Goal: Information Seeking & Learning: Check status

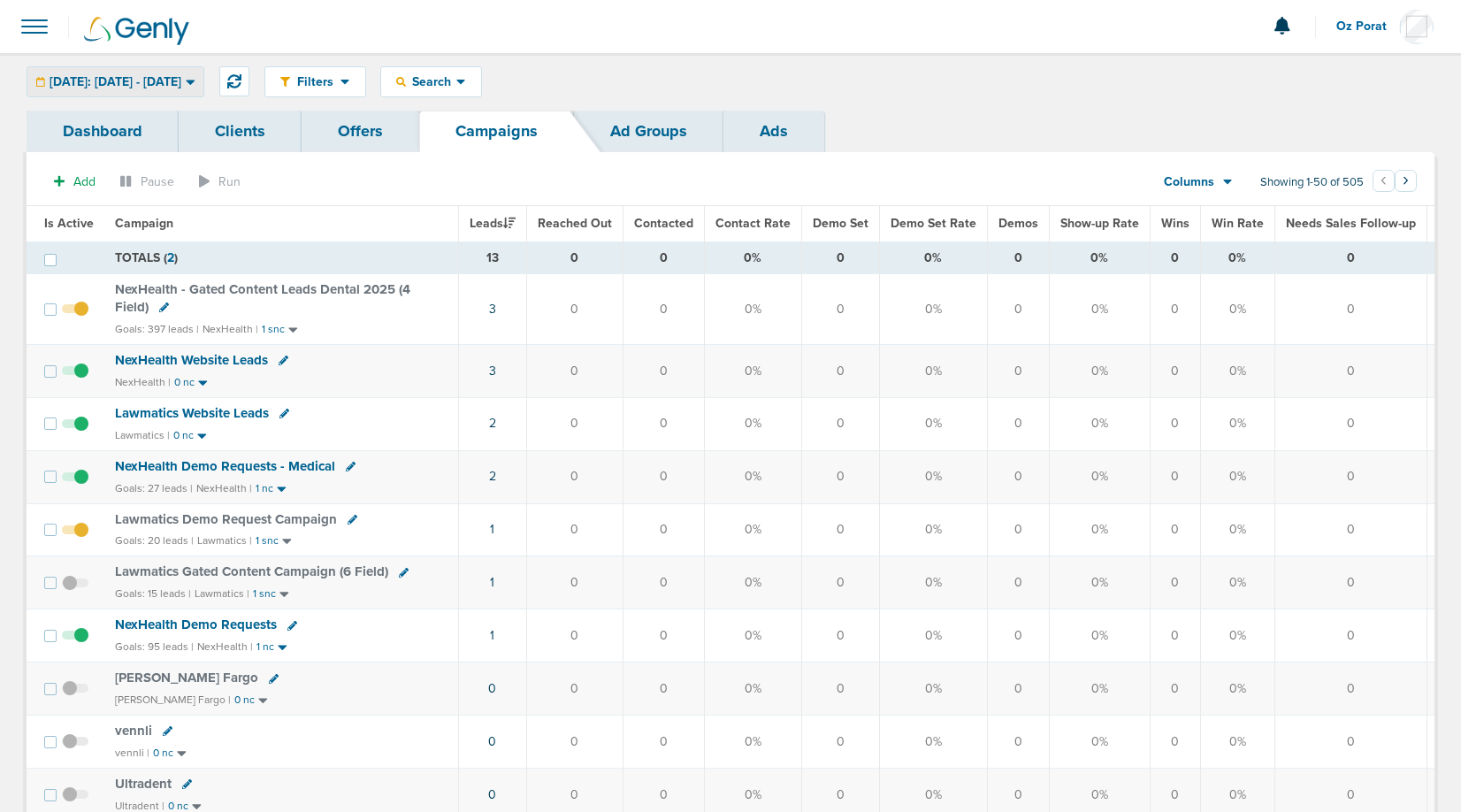
click at [164, 81] on span "[DATE]: [DATE] - [DATE]" at bounding box center [115, 82] width 131 height 13
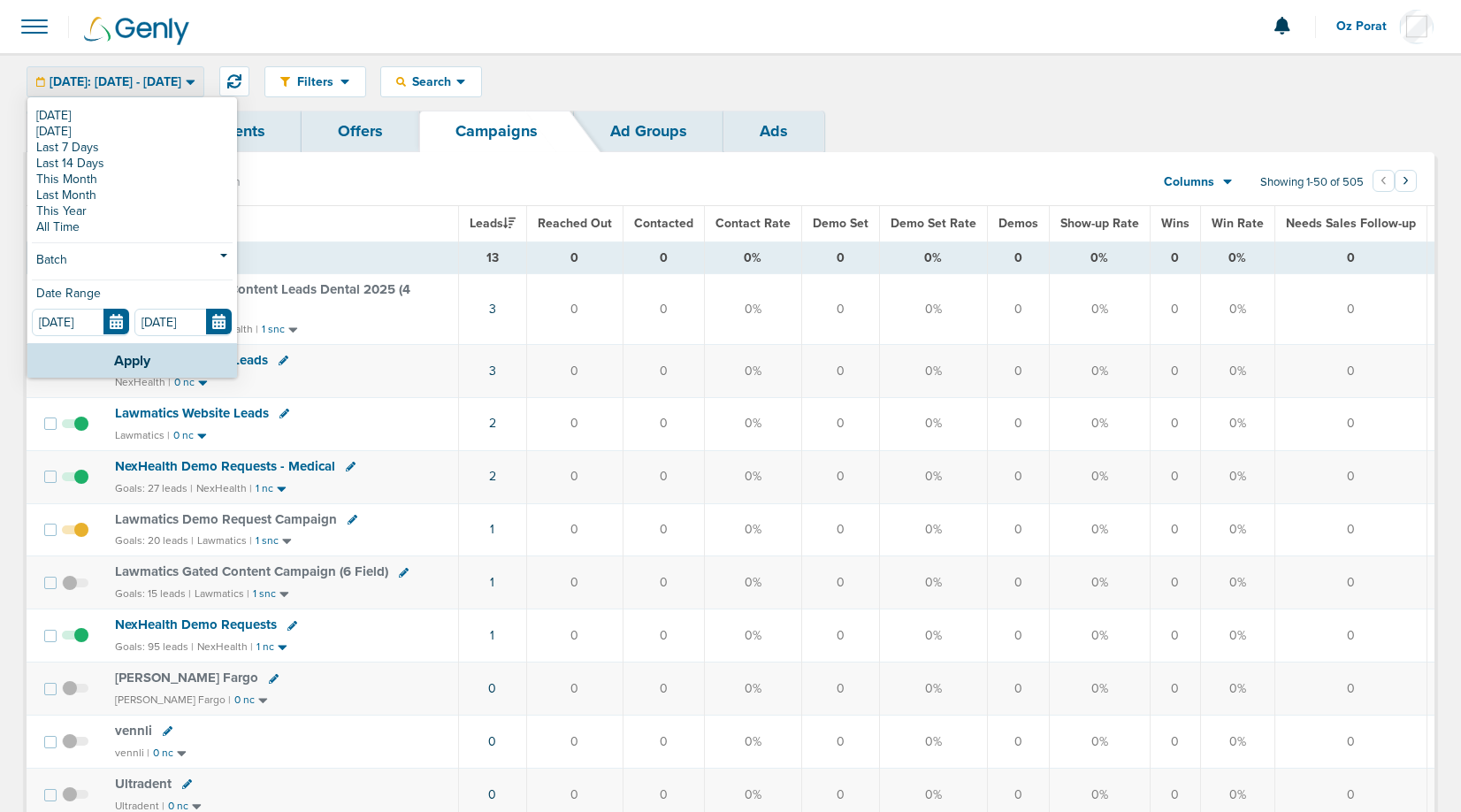
click at [676, 112] on link "Ad Groups" at bounding box center [649, 131] width 149 height 41
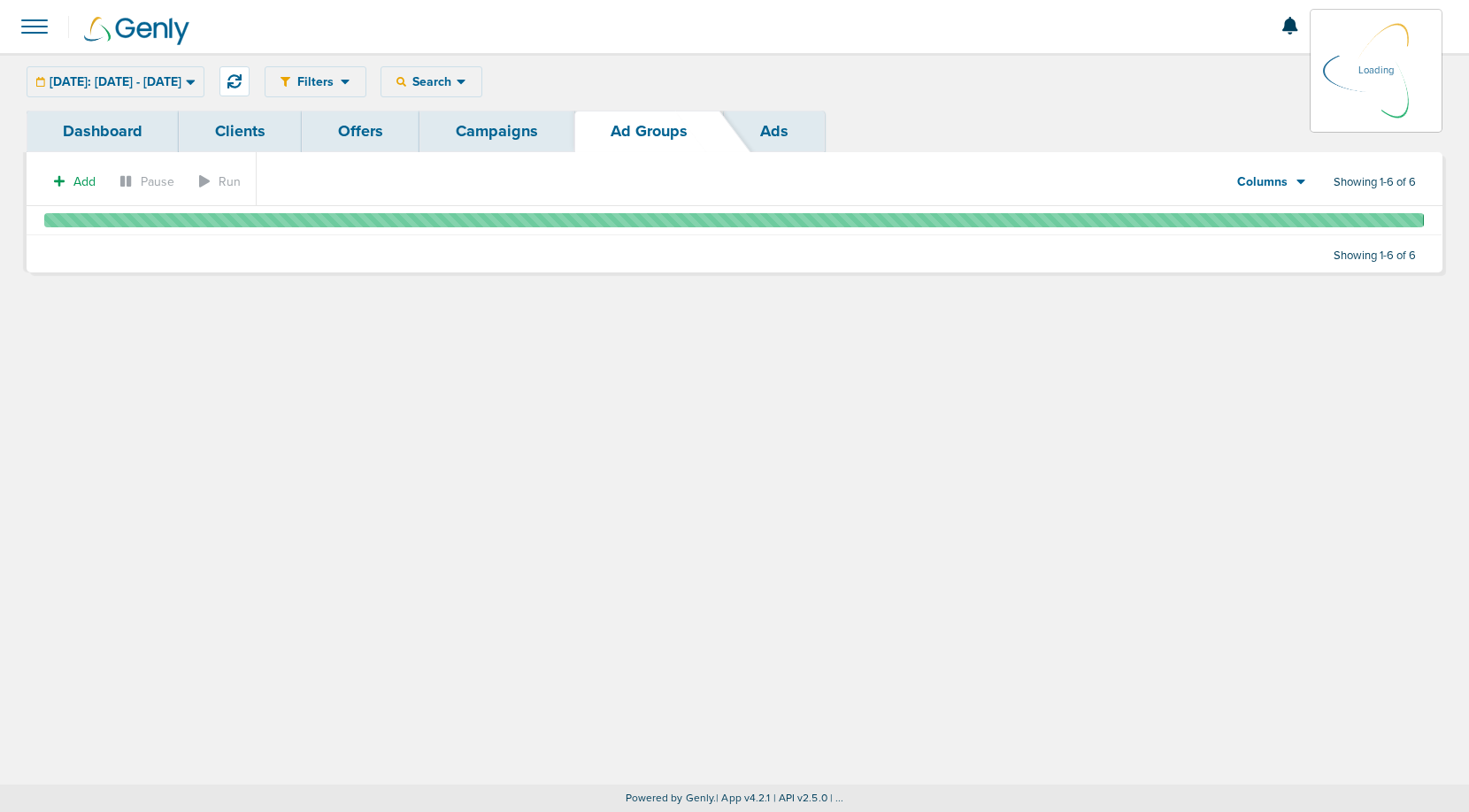
click at [498, 132] on link "Campaigns" at bounding box center [497, 131] width 155 height 41
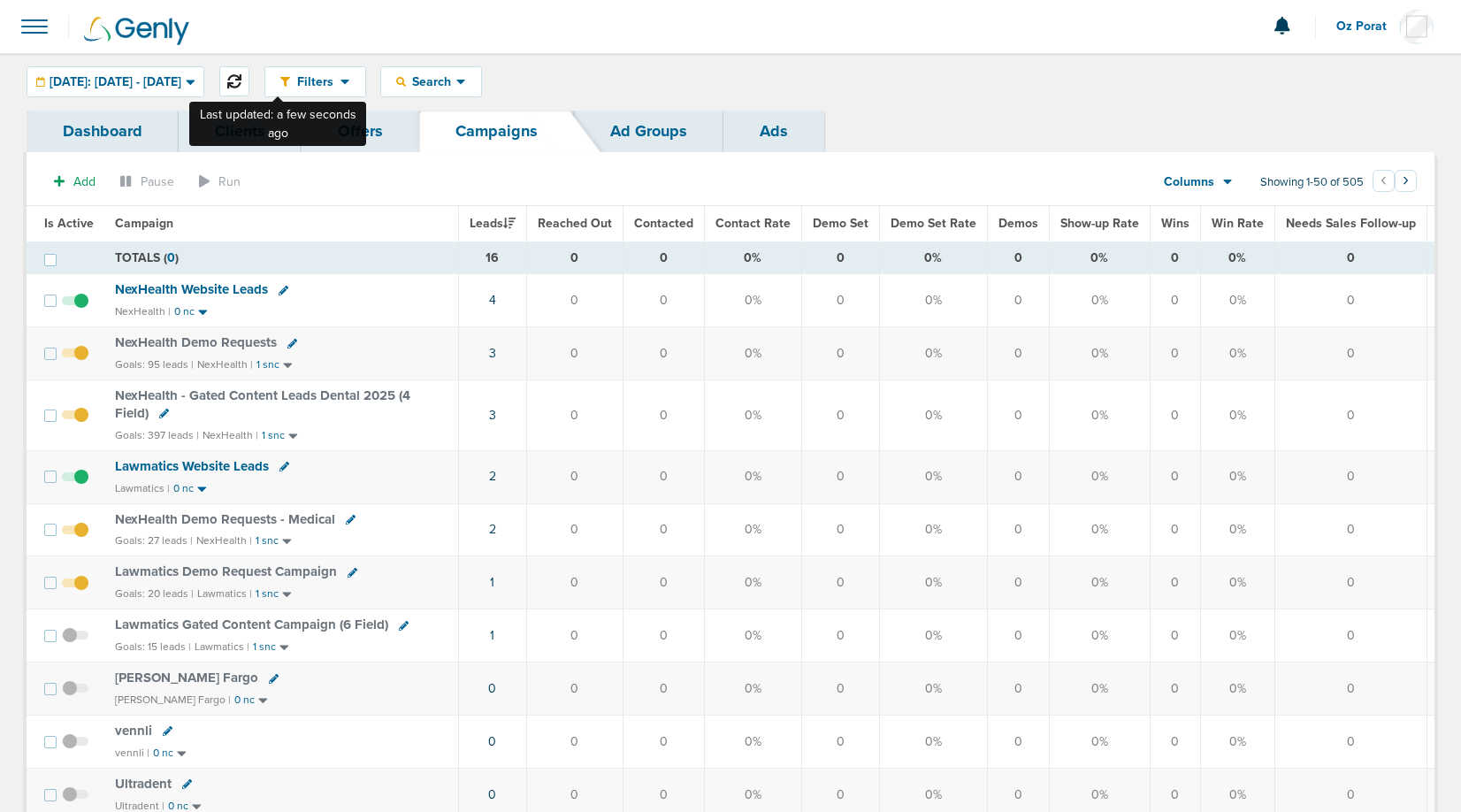
click at [249, 72] on button at bounding box center [234, 81] width 30 height 30
click at [241, 77] on icon at bounding box center [235, 82] width 14 height 14
click at [249, 75] on button at bounding box center [234, 81] width 30 height 30
click at [228, 461] on span "Lawmatics Website Leads" at bounding box center [192, 466] width 154 height 16
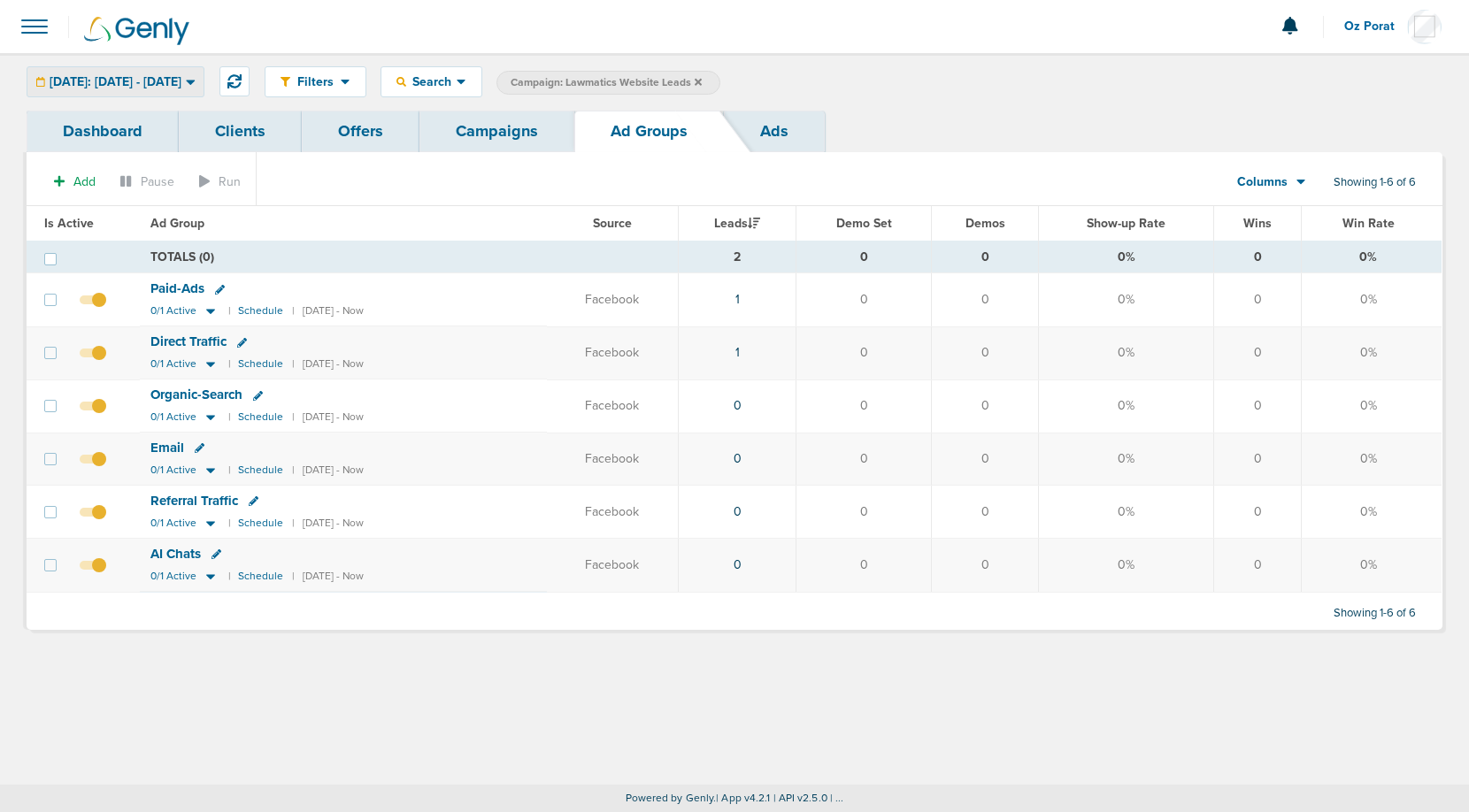
click at [163, 83] on span "Today: 09.10.2025 - 09.10.2025" at bounding box center [115, 82] width 131 height 13
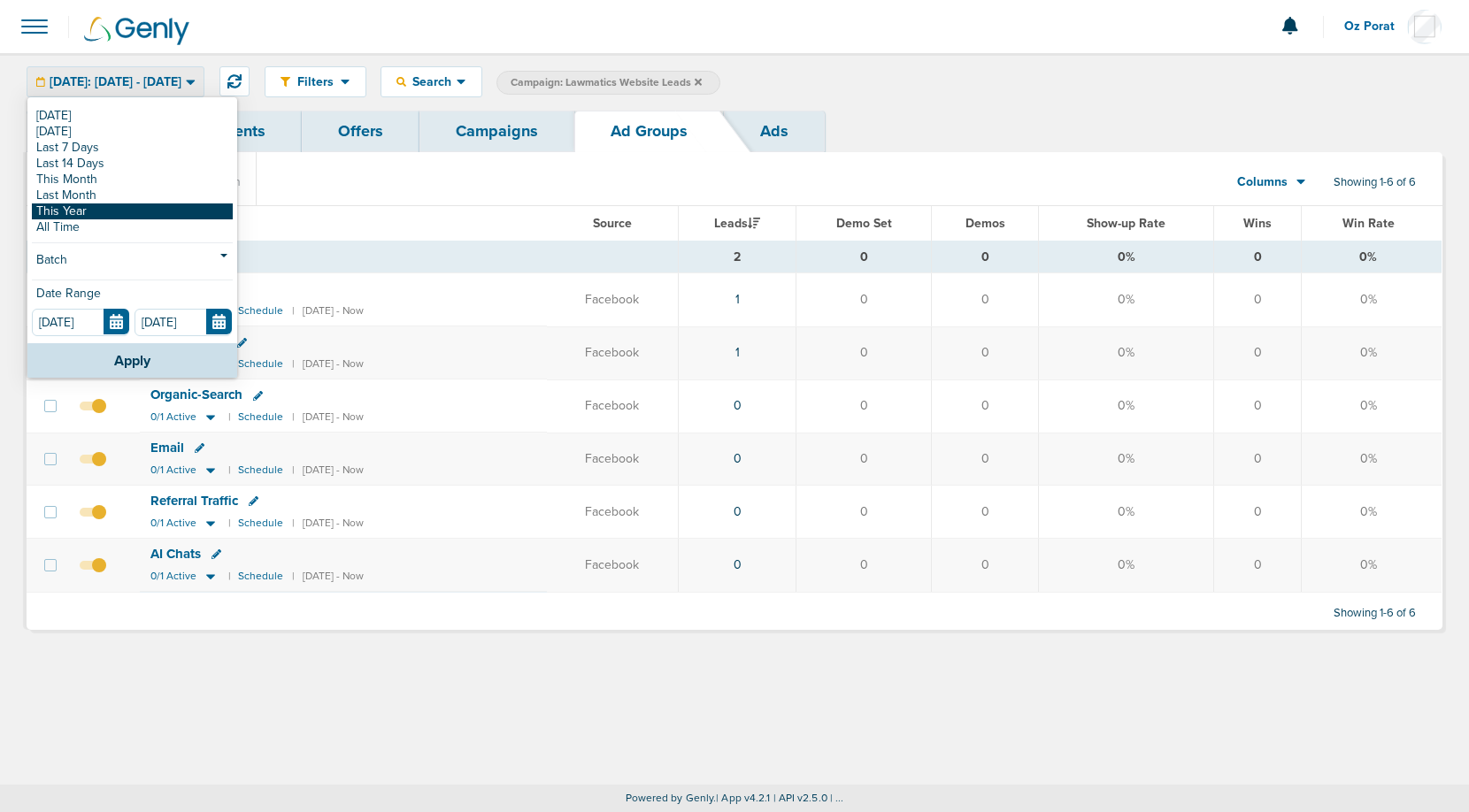
click at [123, 210] on link "This Year" at bounding box center [131, 212] width 201 height 16
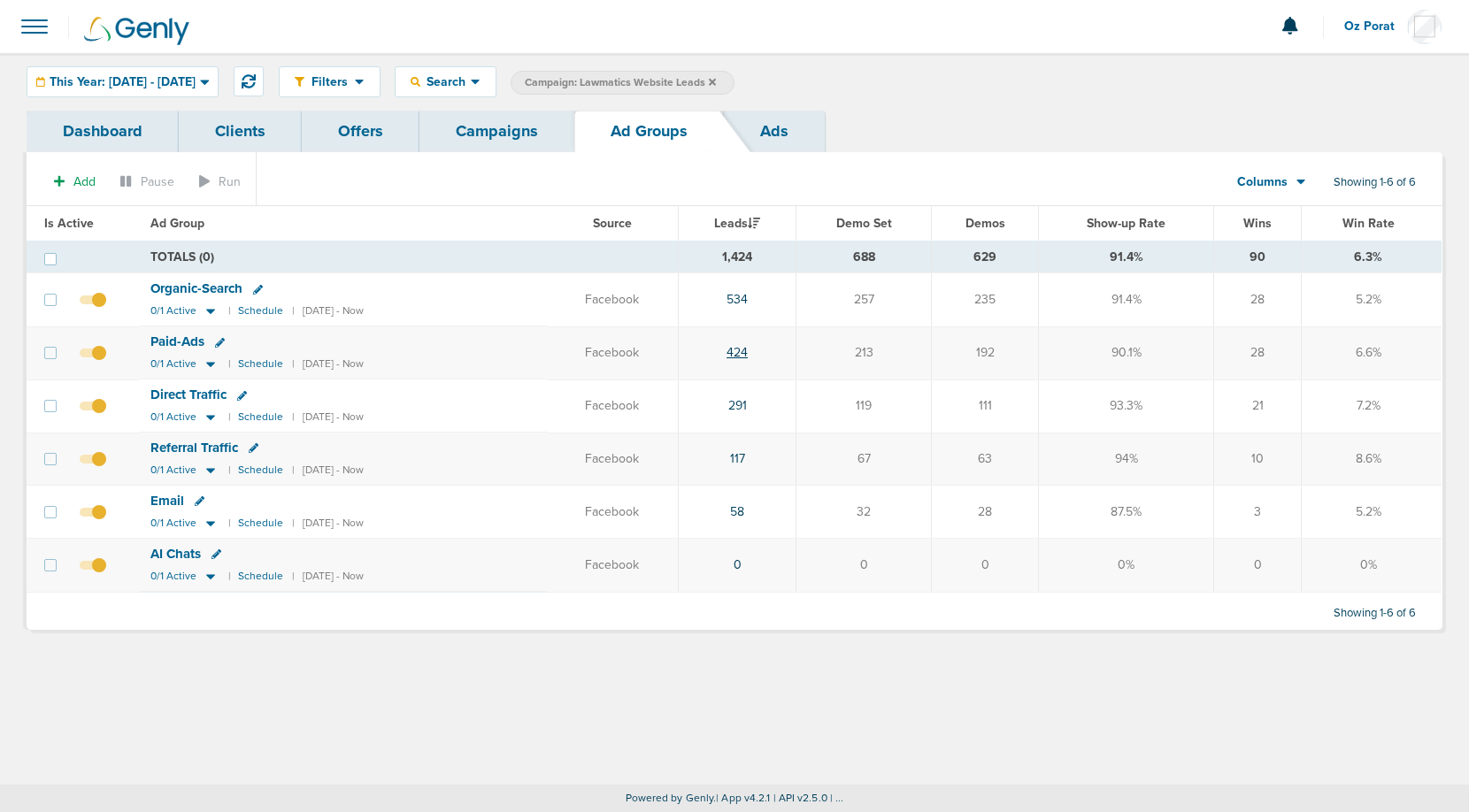
click at [748, 350] on link "424" at bounding box center [738, 352] width 22 height 15
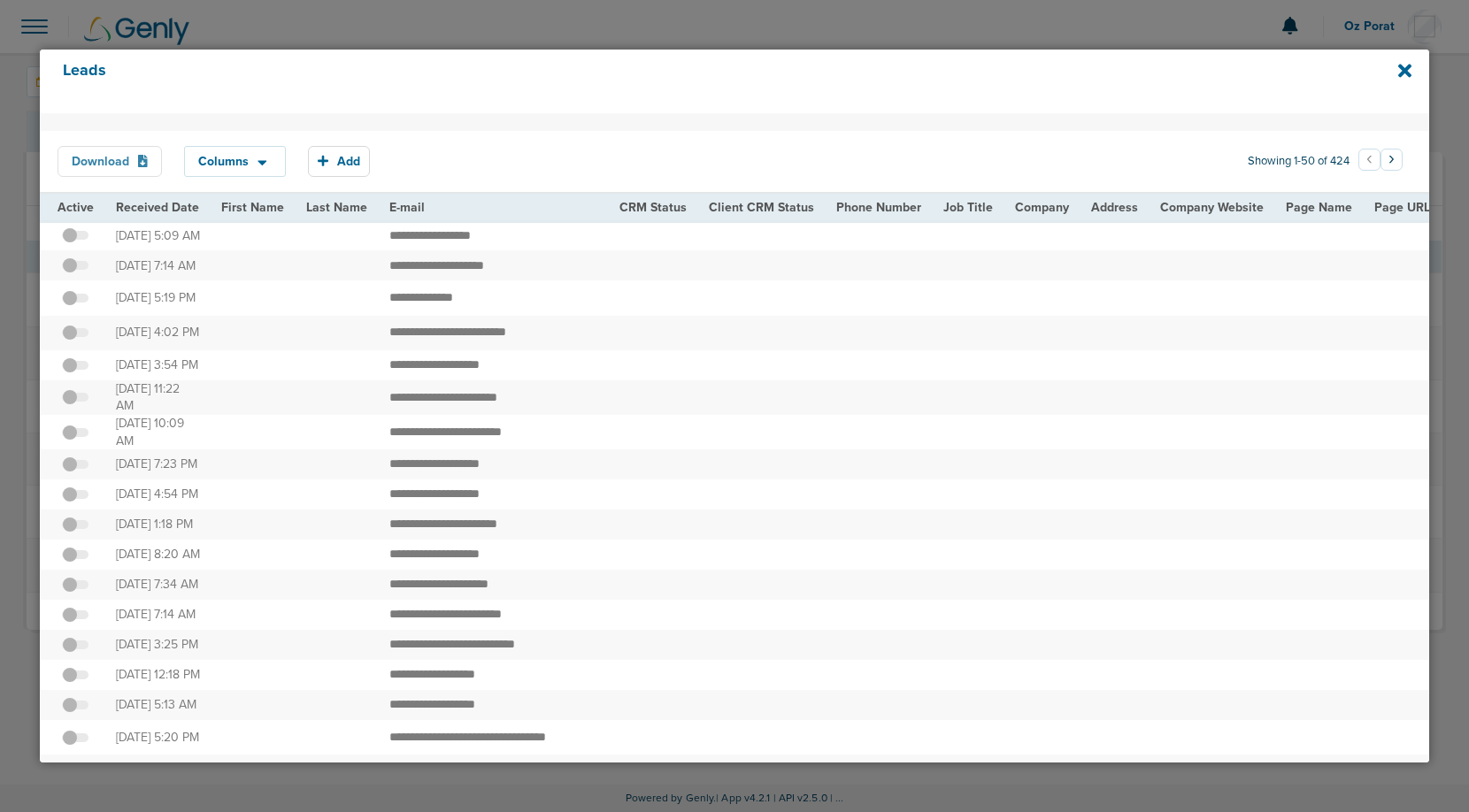
click at [118, 160] on button "Download" at bounding box center [110, 161] width 104 height 31
click at [1408, 78] on icon at bounding box center [1404, 71] width 14 height 20
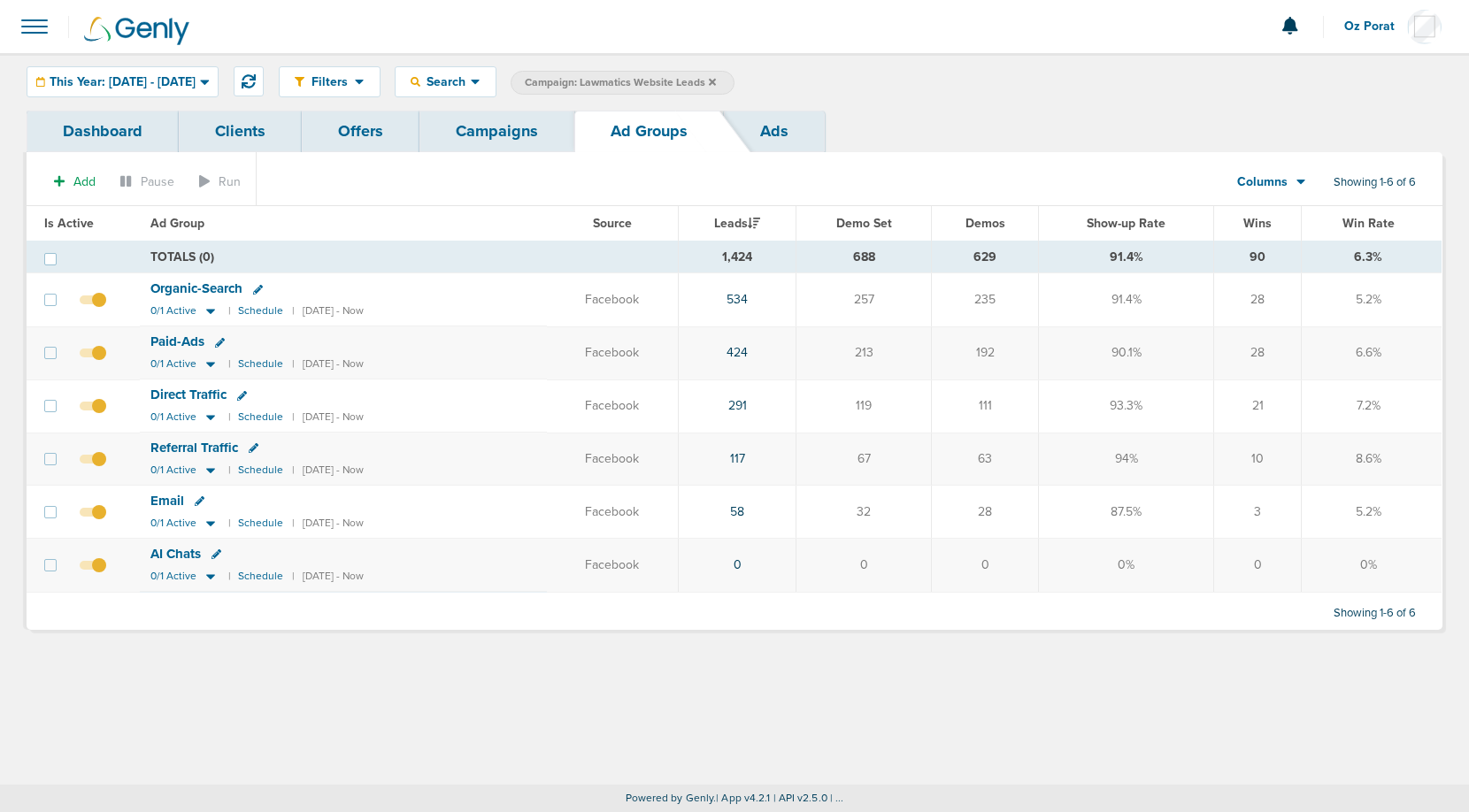
click at [1371, 28] on span "Oz Porat" at bounding box center [1375, 27] width 63 height 13
click at [716, 77] on icon at bounding box center [712, 82] width 7 height 11
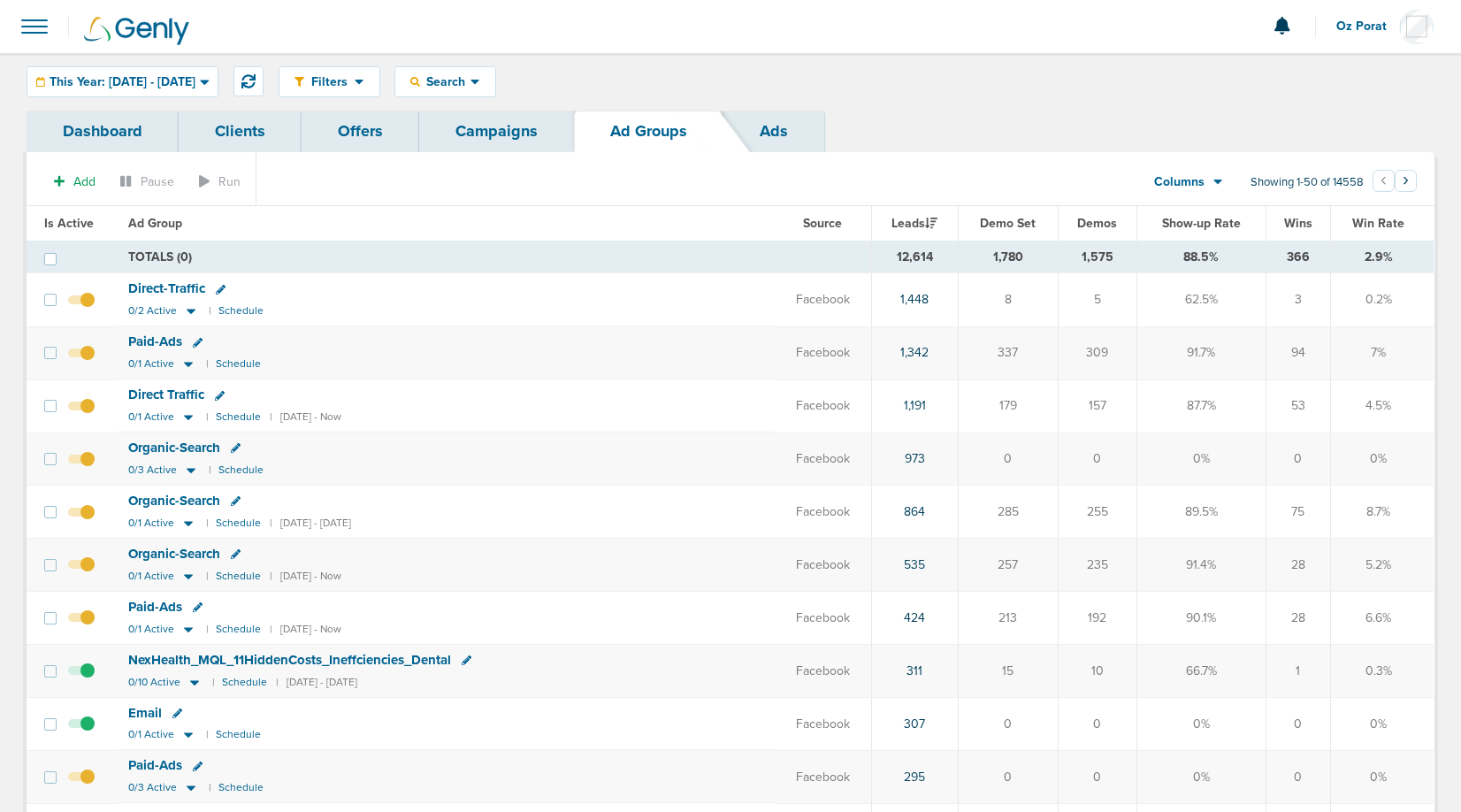
click at [1346, 26] on span "Oz Porat" at bounding box center [1368, 27] width 63 height 13
click at [1301, 78] on link "Sign Out" at bounding box center [1346, 77] width 176 height 23
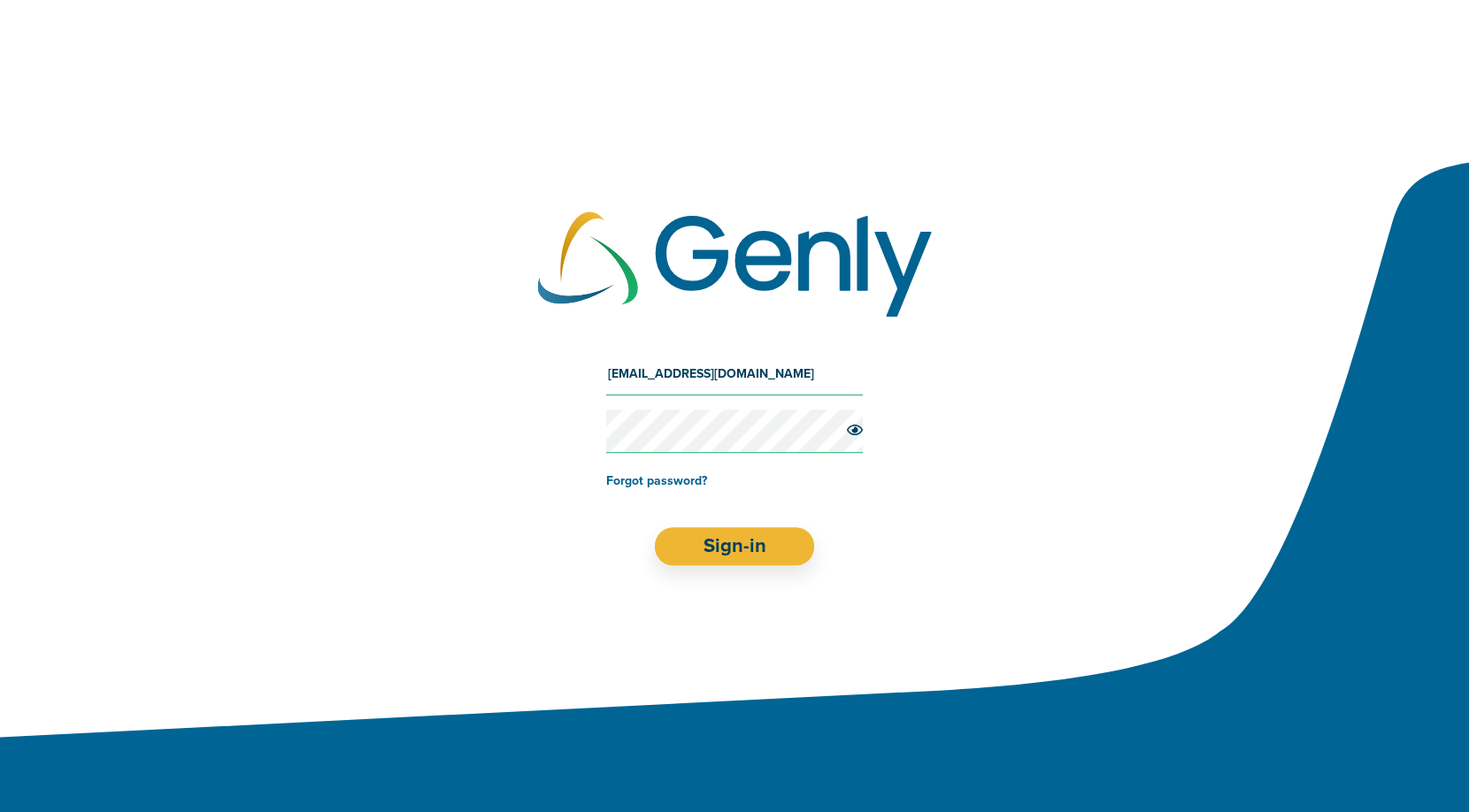
click at [742, 380] on input "Oz@preciseos.com" at bounding box center [734, 374] width 257 height 42
type input "oz+acceptcare@genly.com"
click at [735, 536] on button "Sign-in" at bounding box center [735, 546] width 160 height 38
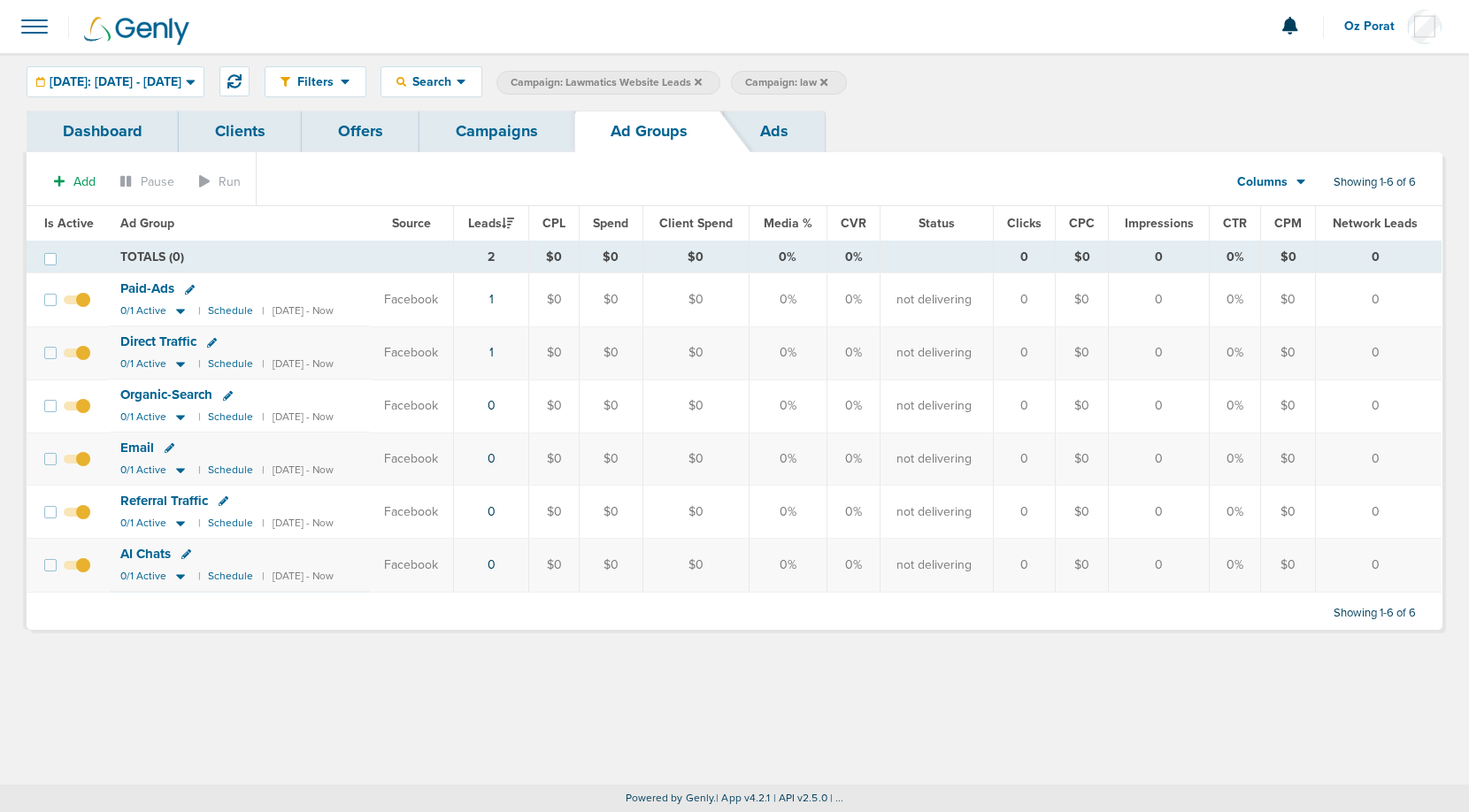
click at [466, 127] on link "Campaigns" at bounding box center [497, 131] width 155 height 41
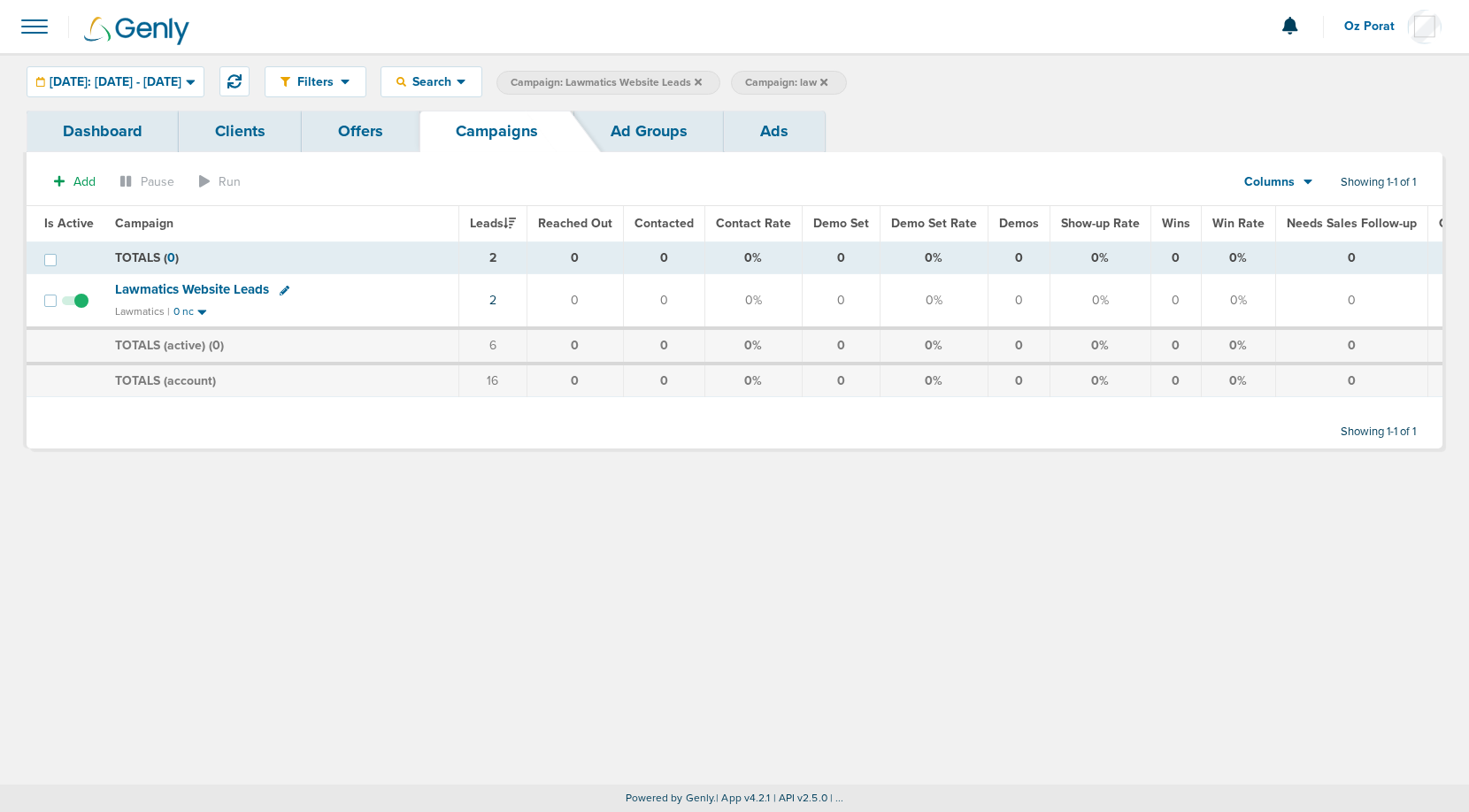
click at [702, 77] on icon at bounding box center [698, 82] width 7 height 11
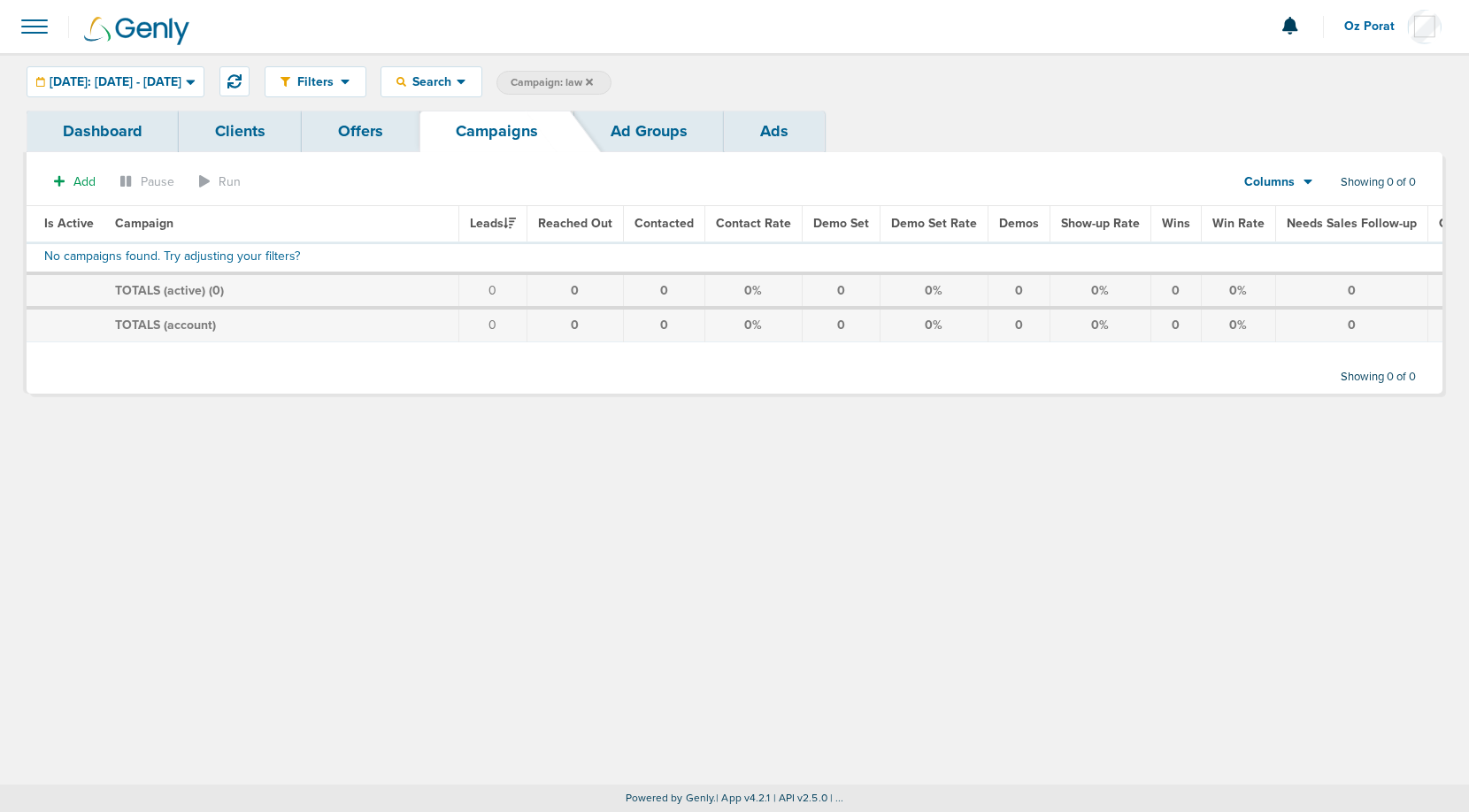
click at [593, 78] on icon at bounding box center [589, 81] width 7 height 7
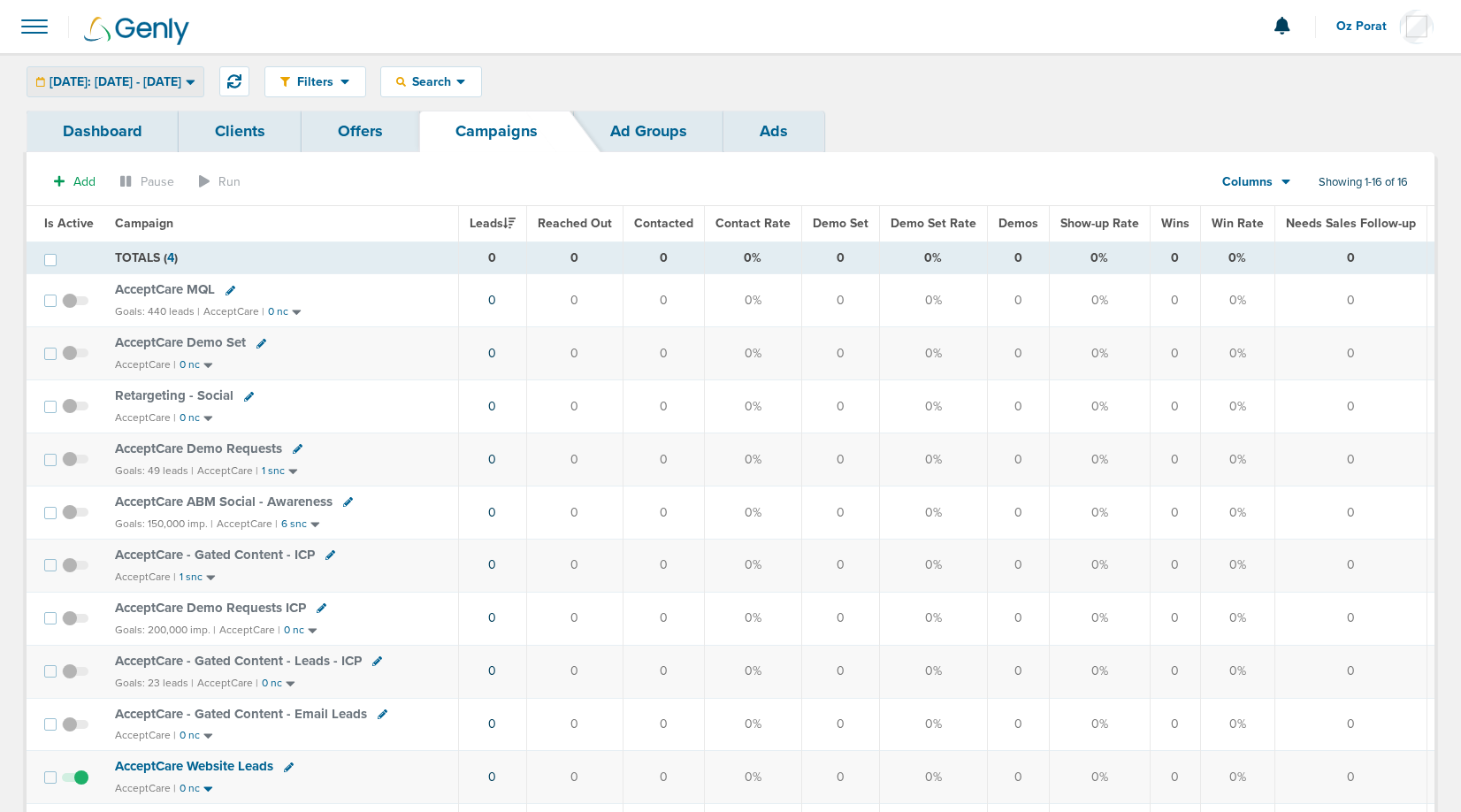
click at [117, 87] on span "[DATE]: [DATE] - [DATE]" at bounding box center [115, 82] width 131 height 13
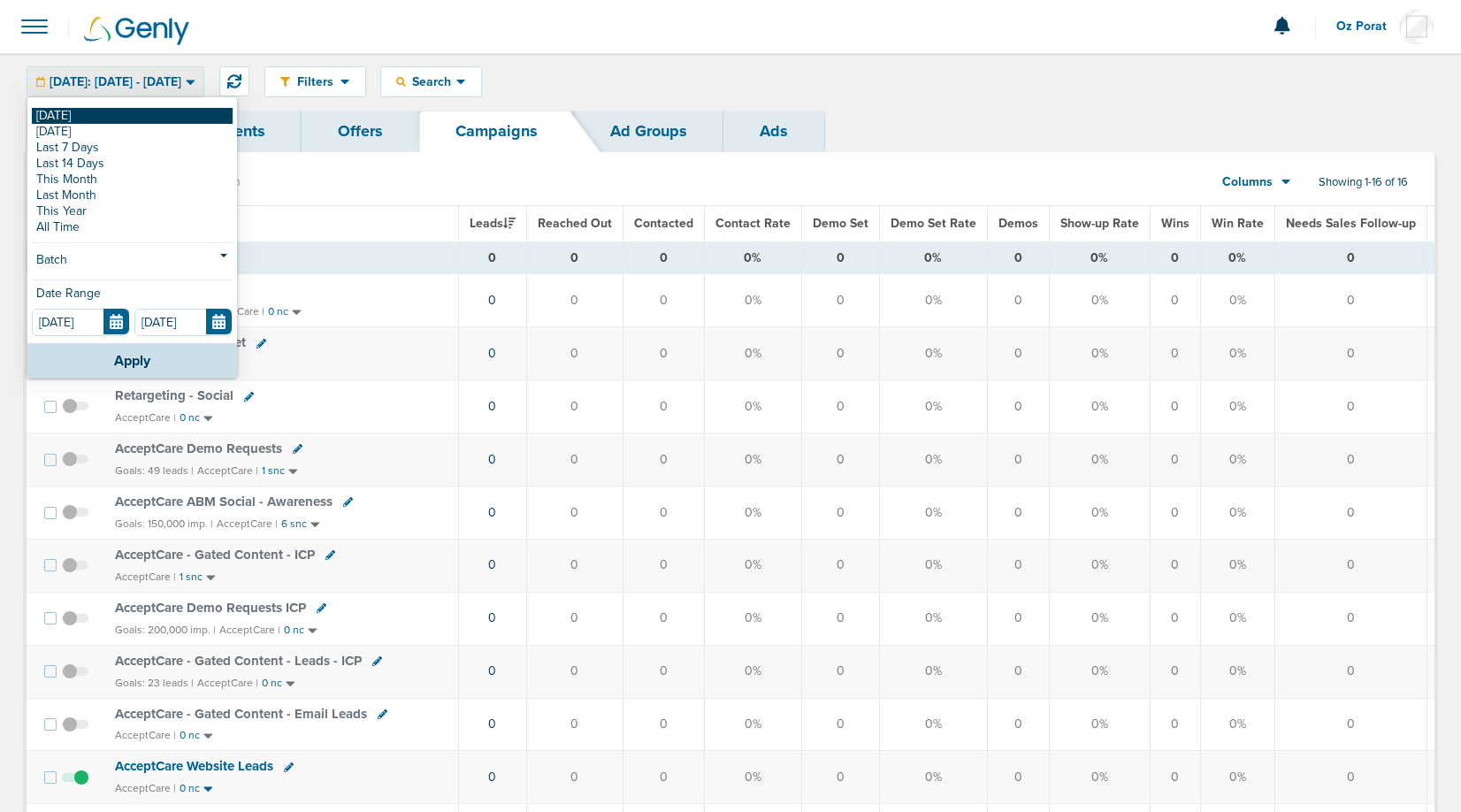
click at [87, 117] on link "[DATE]" at bounding box center [131, 116] width 201 height 16
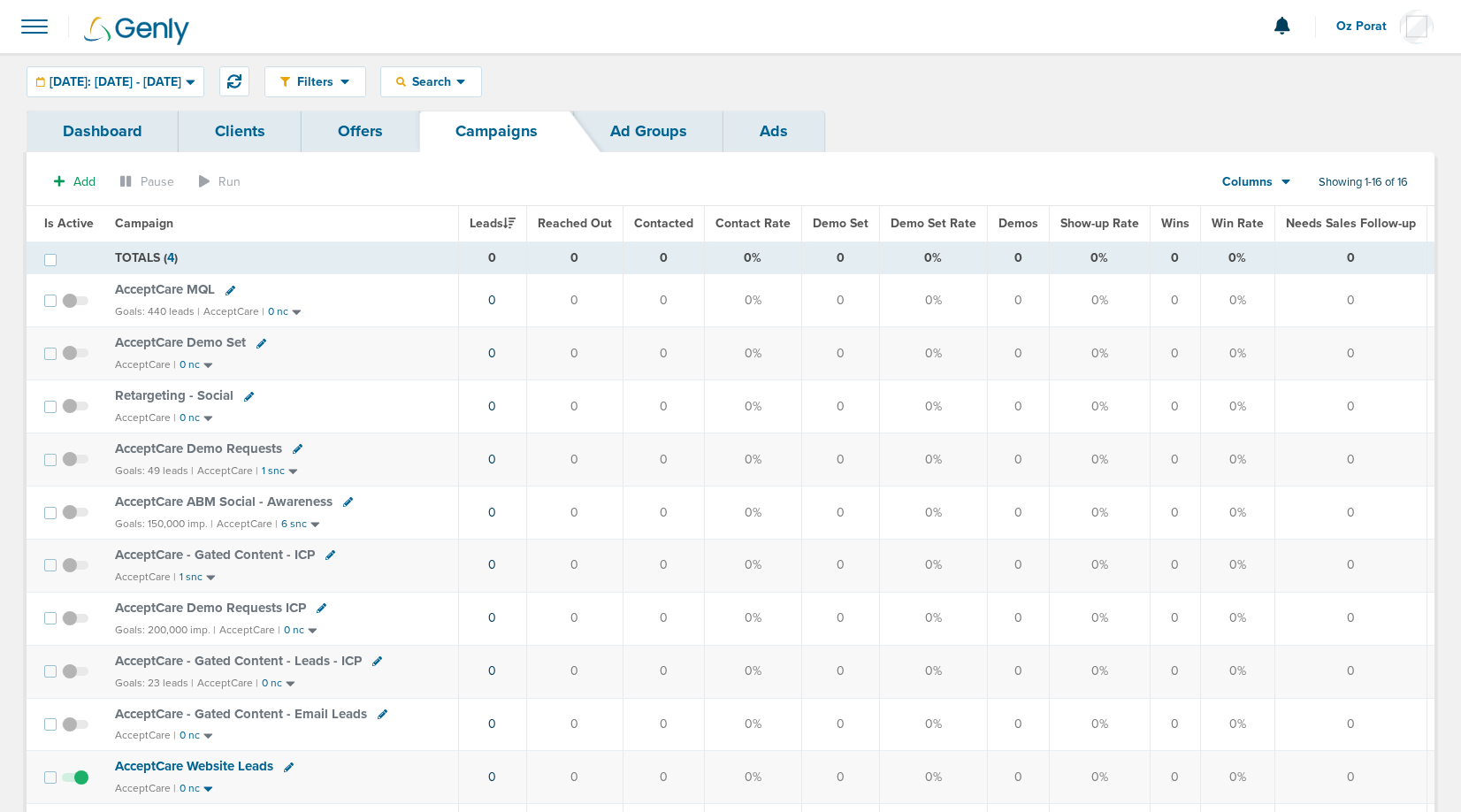
click at [1245, 176] on span "Columns" at bounding box center [1248, 183] width 50 height 18
click at [1236, 203] on link "Media Stats" at bounding box center [1296, 212] width 176 height 23
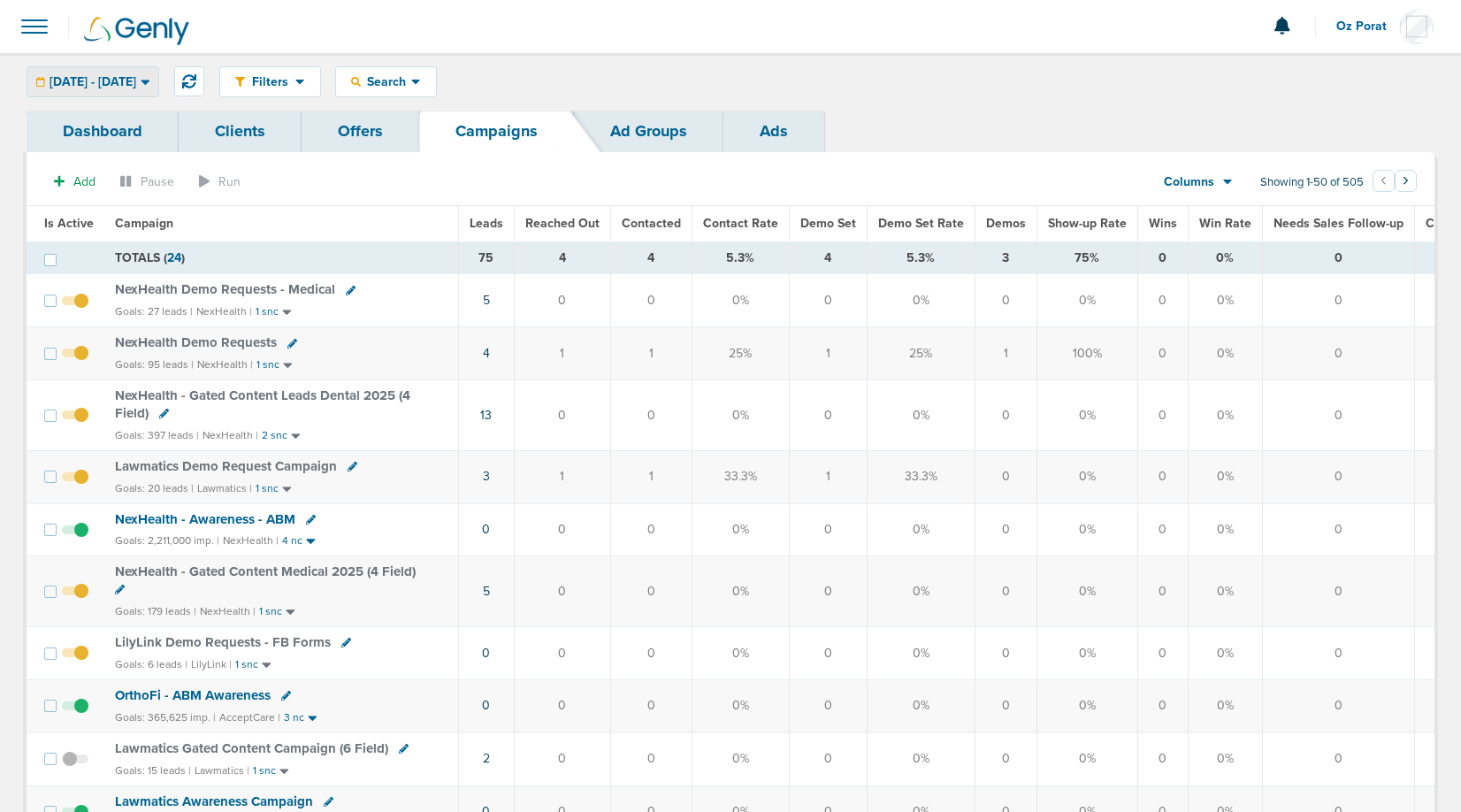
click at [158, 94] on div "[DATE] - [DATE]" at bounding box center [92, 82] width 131 height 29
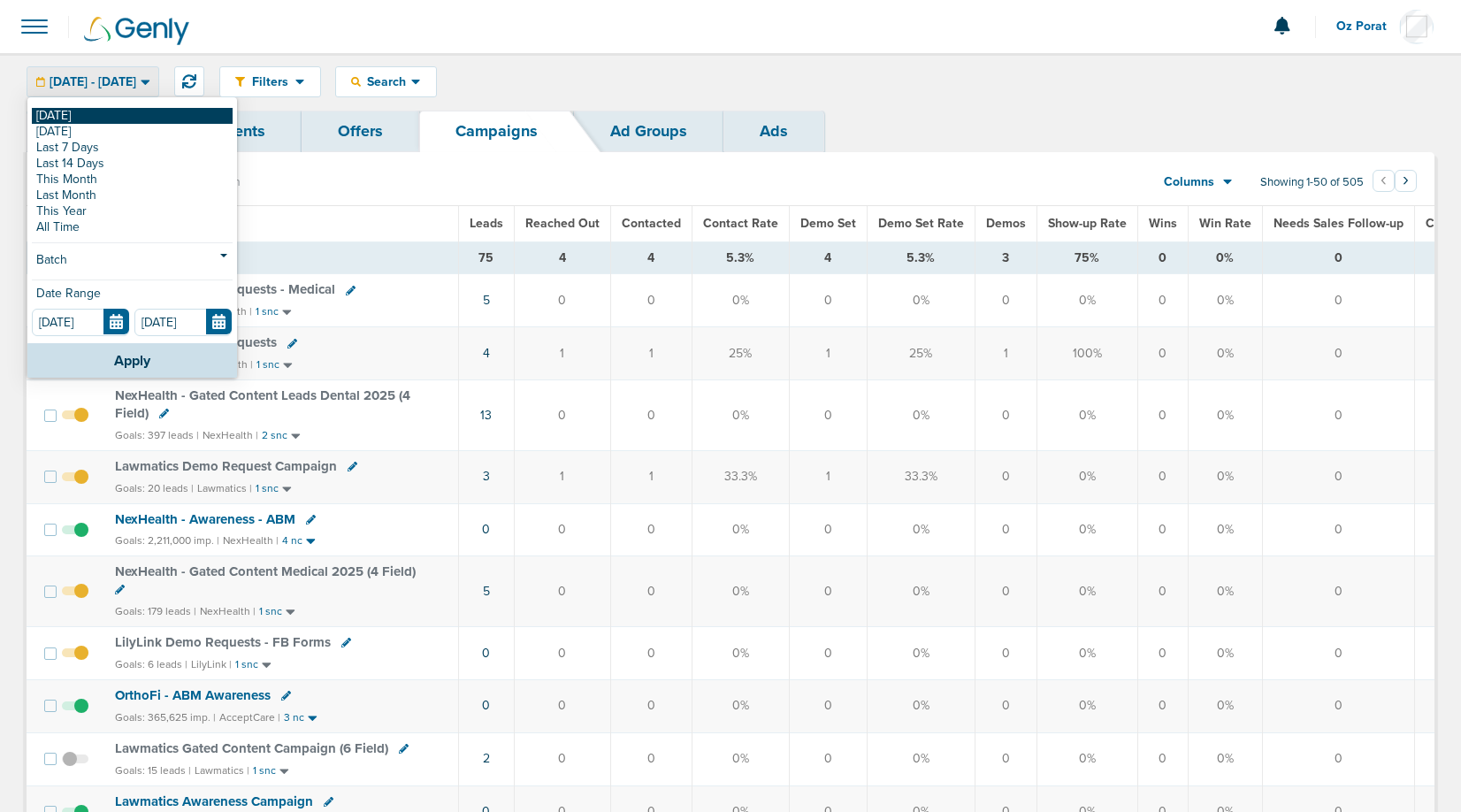
click at [155, 112] on link "[DATE]" at bounding box center [131, 116] width 201 height 16
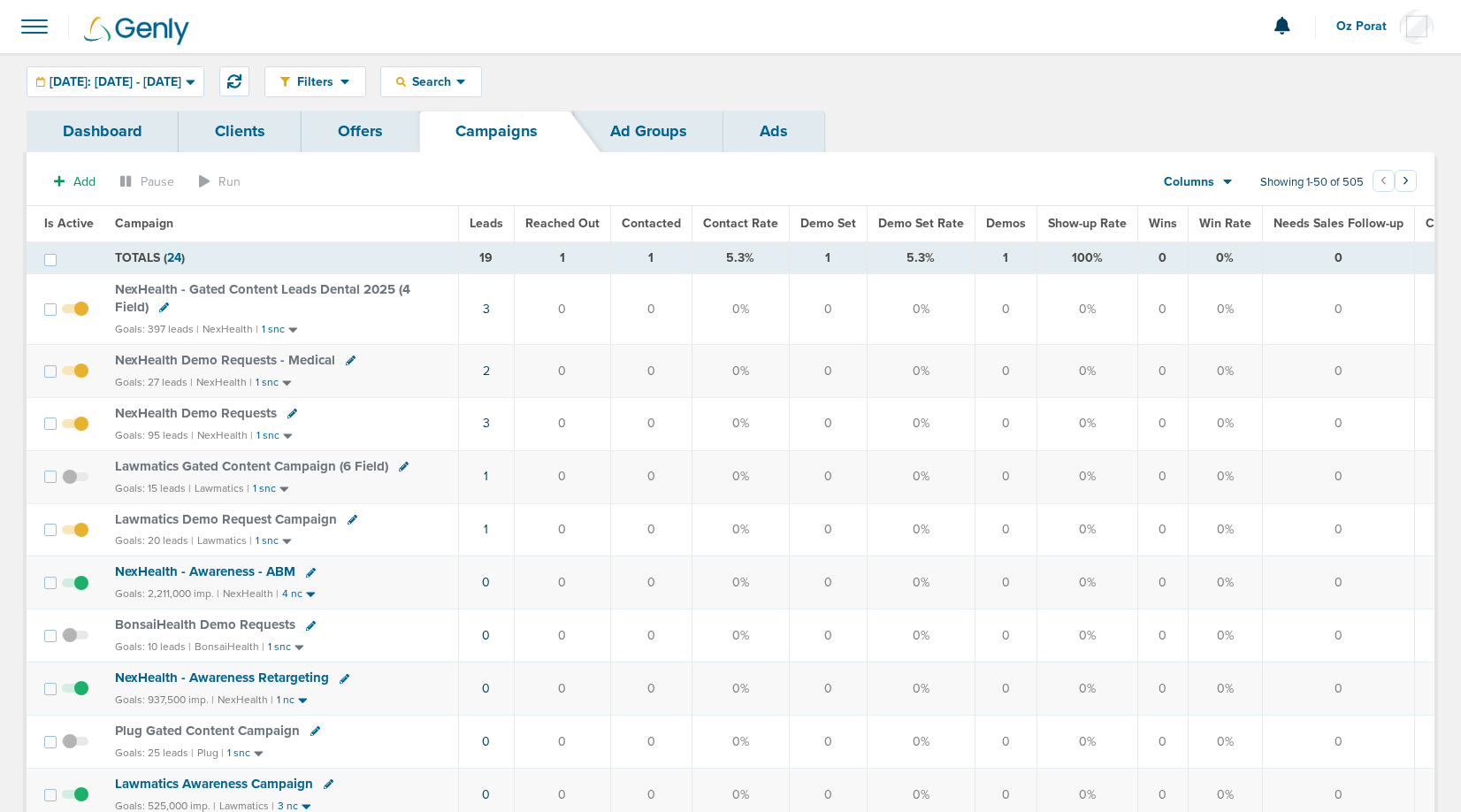
click at [478, 223] on span "Leads" at bounding box center [486, 223] width 33 height 15
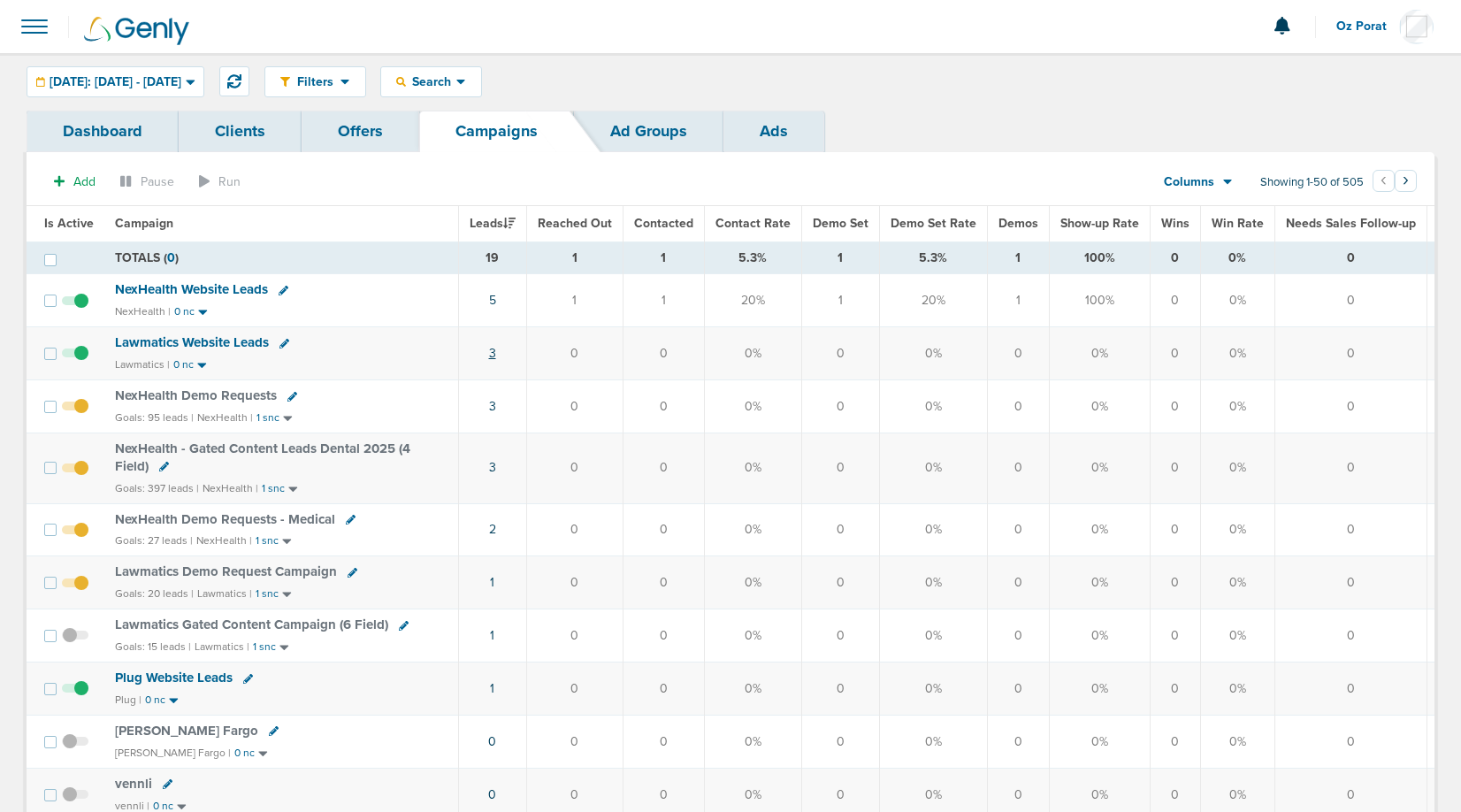
click at [489, 350] on link "3" at bounding box center [492, 353] width 7 height 15
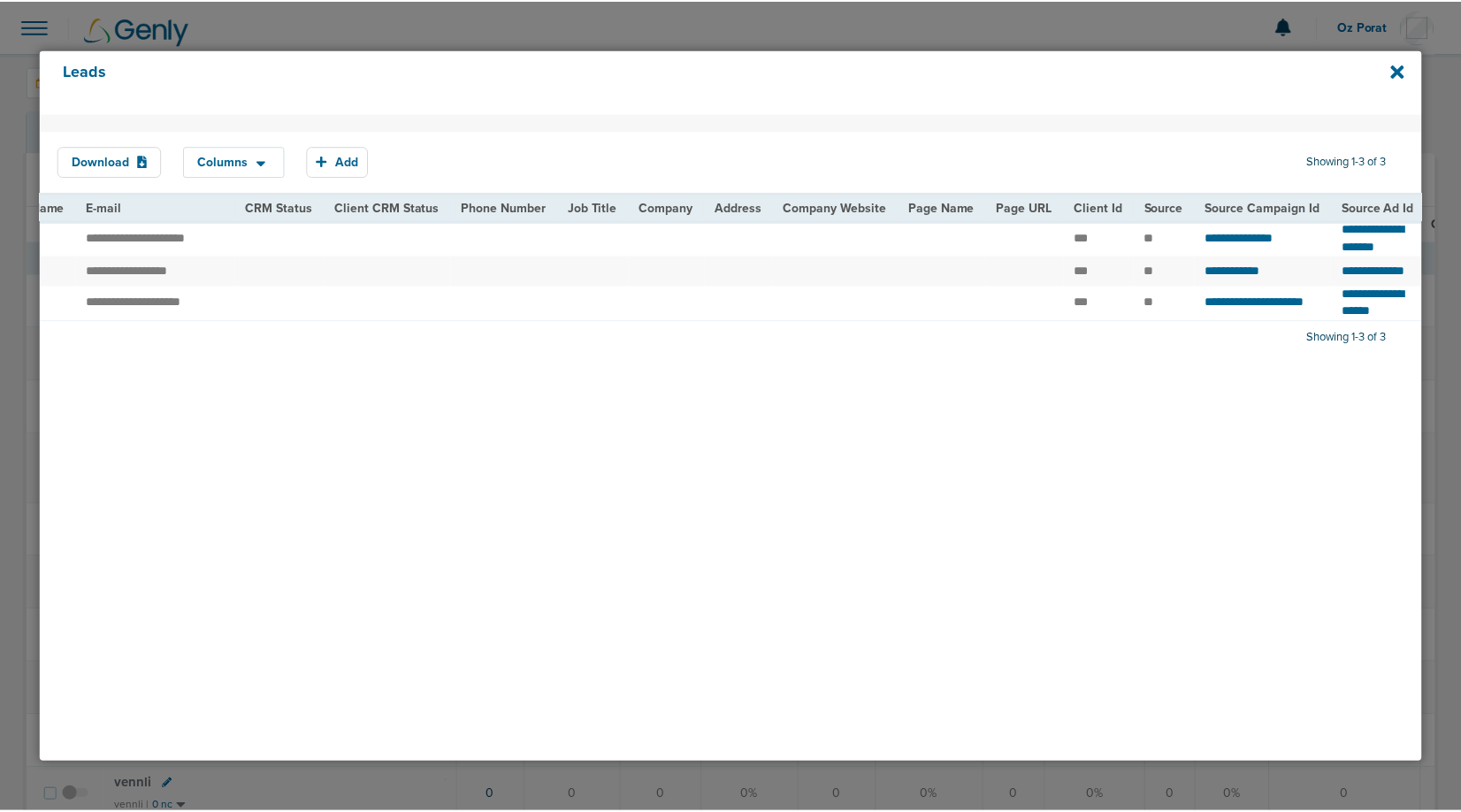
scroll to position [0, 436]
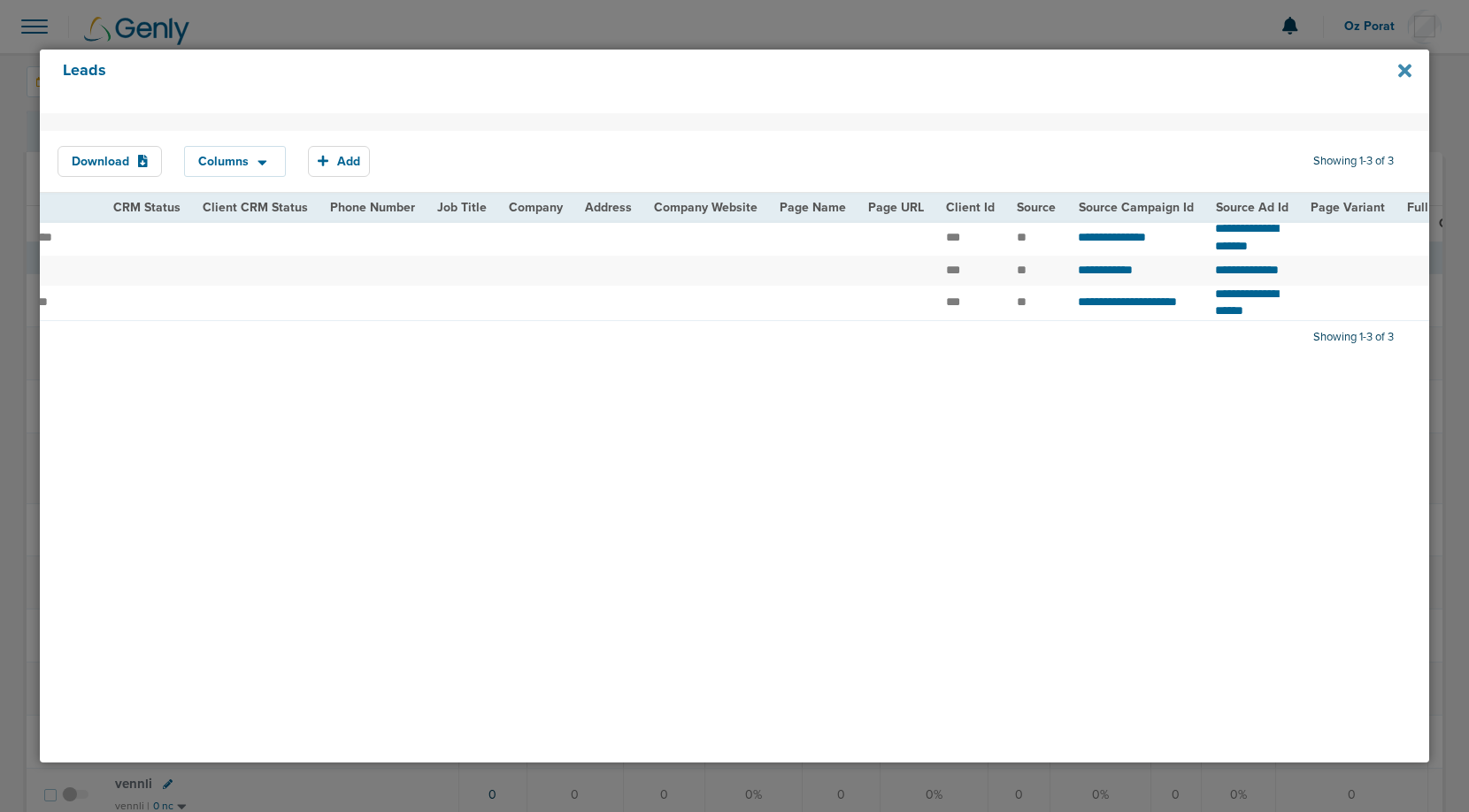
click at [1400, 68] on icon at bounding box center [1404, 70] width 14 height 14
